Goal: Find contact information: Find contact information

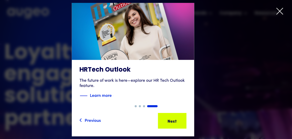
click at [276, 15] on icon at bounding box center [280, 11] width 8 height 8
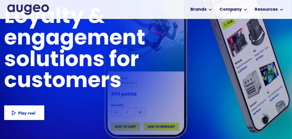
scroll to position [29, 0]
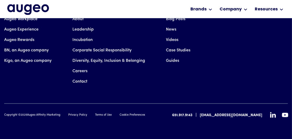
scroll to position [1386, 0]
click at [87, 76] on link "Contact" at bounding box center [79, 81] width 15 height 10
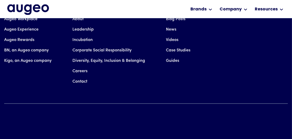
scroll to position [1081, 0]
